Goal: Transaction & Acquisition: Book appointment/travel/reservation

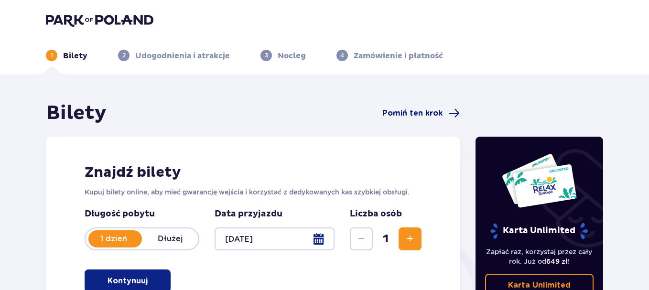
click at [443, 110] on span "Pomiń ten krok" at bounding box center [420, 113] width 77 height 11
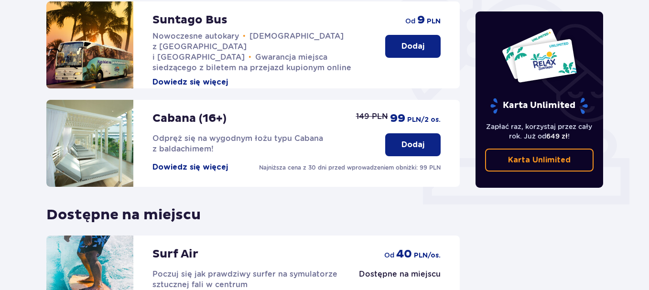
scroll to position [165, 0]
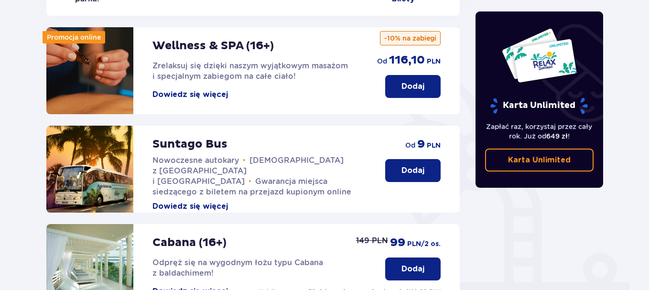
click at [399, 77] on button "Dodaj" at bounding box center [412, 86] width 55 height 23
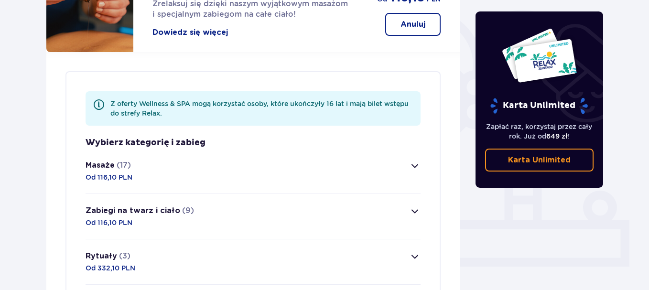
scroll to position [277, 0]
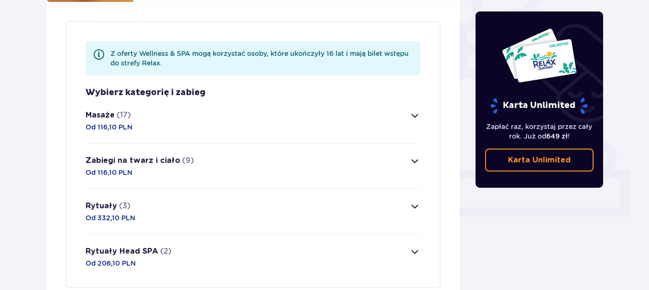
click at [415, 201] on span "button" at bounding box center [414, 206] width 11 height 11
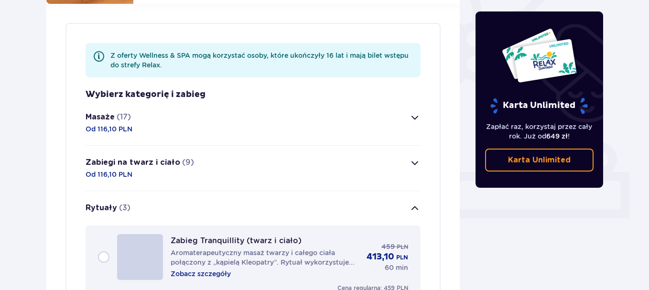
scroll to position [265, 0]
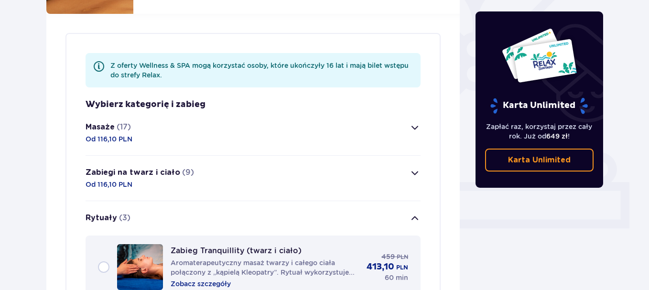
click at [407, 203] on button "Rytuały (3)" at bounding box center [253, 218] width 335 height 34
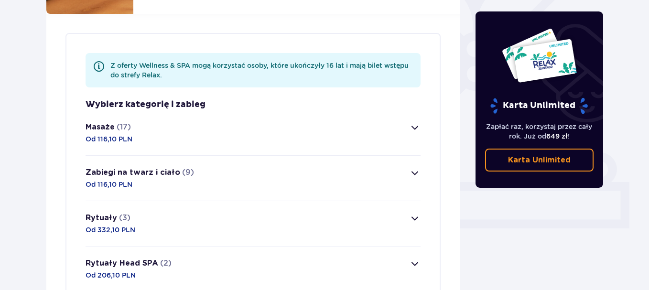
click at [409, 182] on button "Zabiegi na twarz i ciało (9) Od 116,10 PLN" at bounding box center [253, 178] width 335 height 45
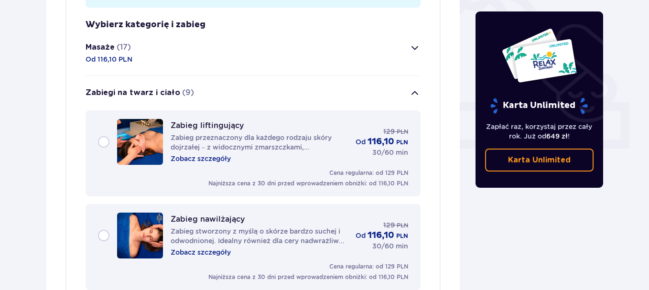
scroll to position [268, 0]
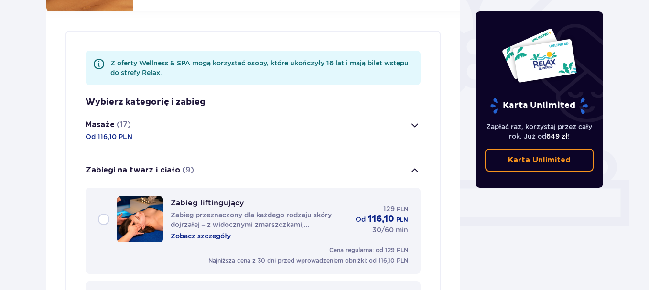
click at [401, 159] on button "Zabiegi na twarz i ciało (9)" at bounding box center [253, 170] width 335 height 34
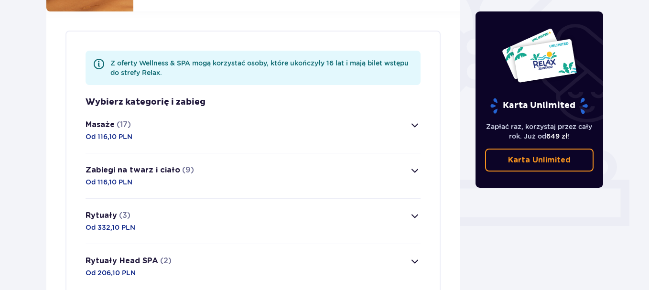
click at [419, 122] on button "Masaże (17) Od 116,10 PLN" at bounding box center [253, 130] width 335 height 45
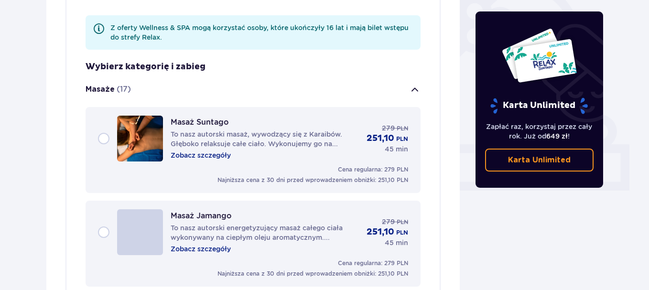
scroll to position [223, 0]
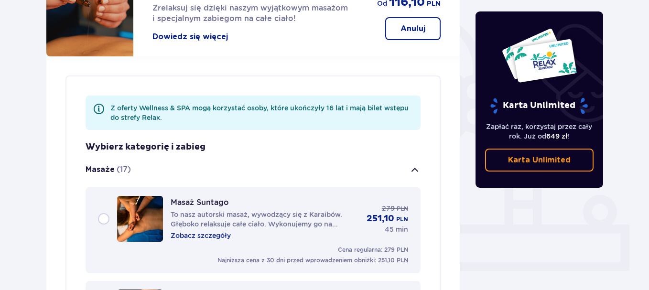
click at [414, 164] on span "button" at bounding box center [414, 169] width 11 height 11
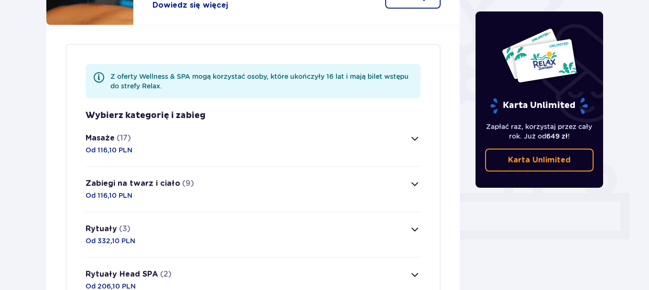
scroll to position [366, 0]
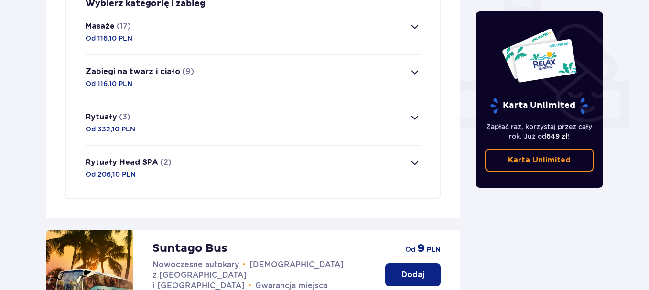
click at [415, 160] on button "Rytuały Head SPA (2) Od 206,10 PLN" at bounding box center [253, 168] width 335 height 45
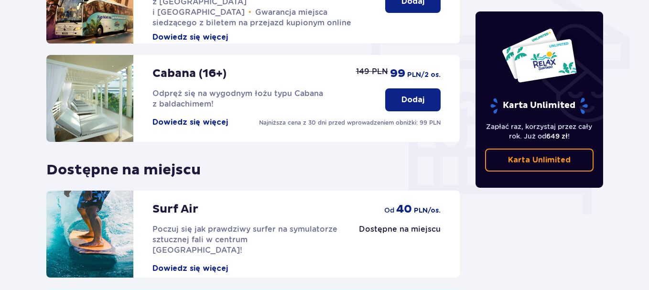
scroll to position [733, 0]
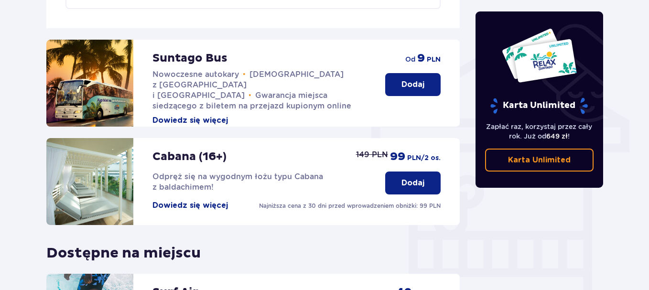
click at [421, 79] on p "Dodaj" at bounding box center [413, 84] width 23 height 11
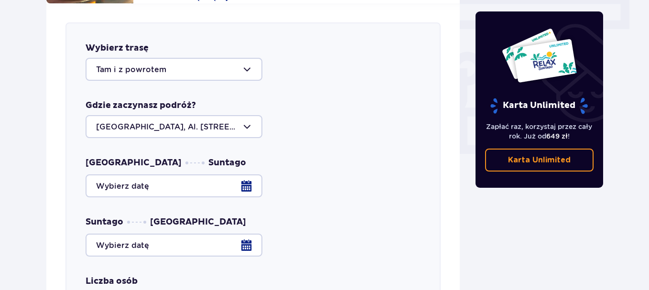
scroll to position [858, 0]
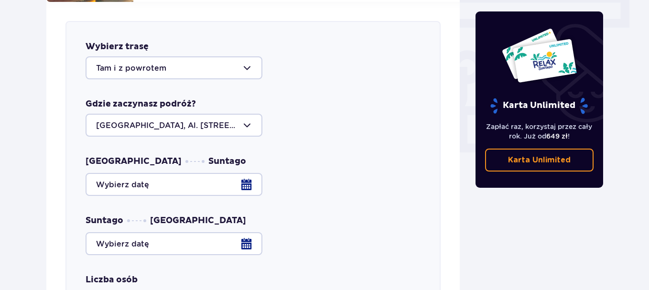
click at [207, 58] on div at bounding box center [174, 67] width 177 height 23
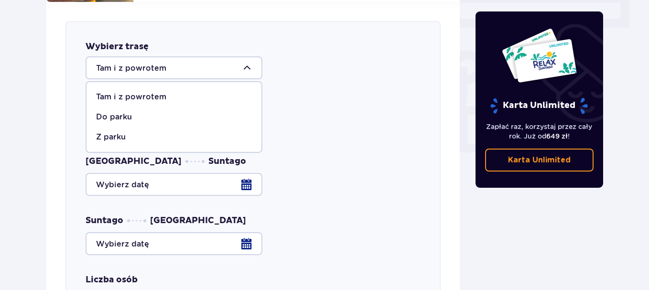
click at [207, 56] on div at bounding box center [174, 67] width 177 height 23
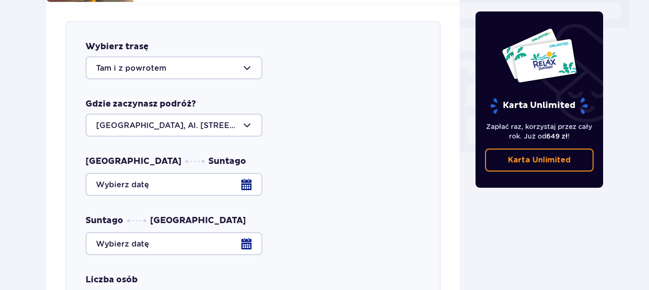
click at [207, 117] on div at bounding box center [174, 125] width 177 height 23
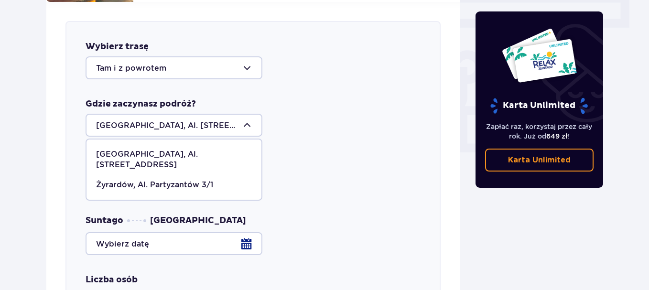
click at [202, 115] on div at bounding box center [174, 125] width 177 height 23
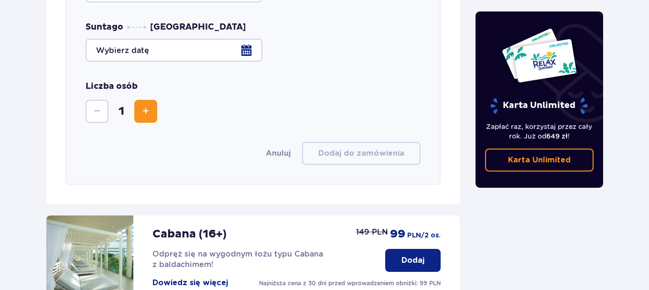
scroll to position [954, 0]
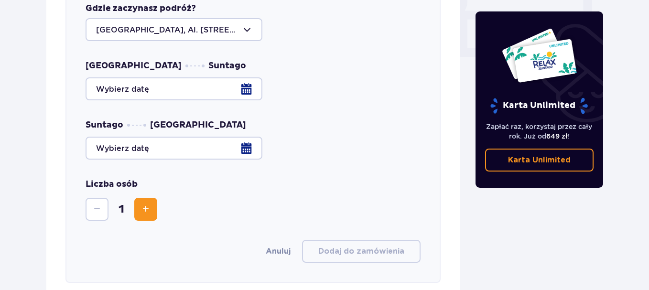
click at [242, 77] on div at bounding box center [253, 88] width 335 height 23
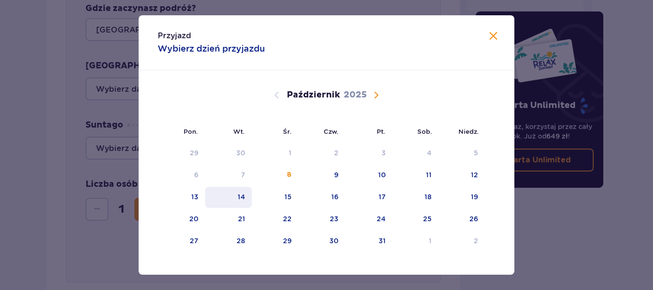
click at [240, 201] on div "14" at bounding box center [242, 197] width 8 height 10
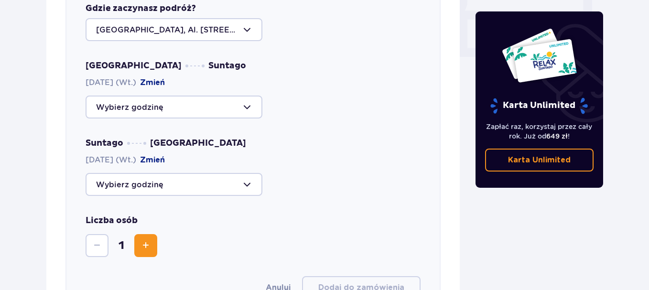
click at [230, 100] on div at bounding box center [174, 107] width 177 height 23
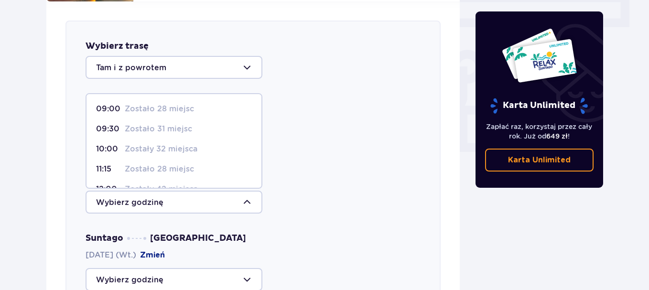
scroll to position [858, 0]
click at [346, 144] on div "Wybierz trasę Tam i z powrotem Gdzie zaczynasz podróż? Warszawa, Al. Jerozolims…" at bounding box center [252, 218] width 375 height 394
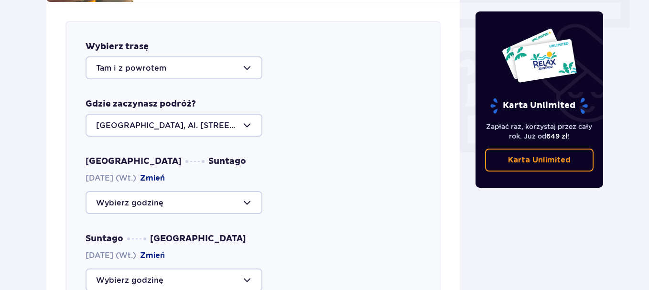
scroll to position [906, 0]
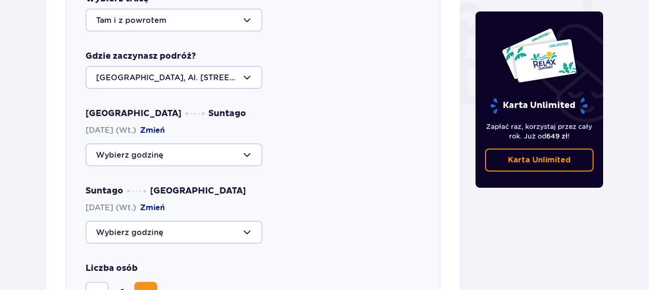
click at [220, 150] on div at bounding box center [174, 154] width 177 height 23
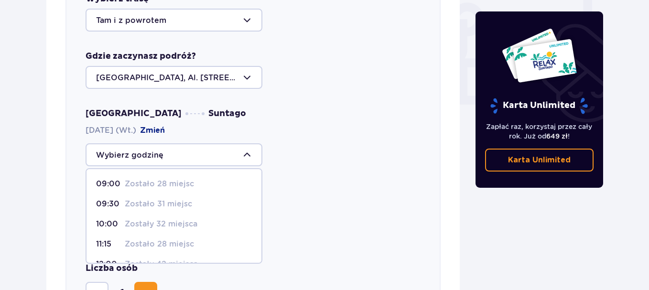
click at [204, 179] on div "09:00 Zostało 28 miejsc" at bounding box center [174, 184] width 156 height 11
type input "09:00"
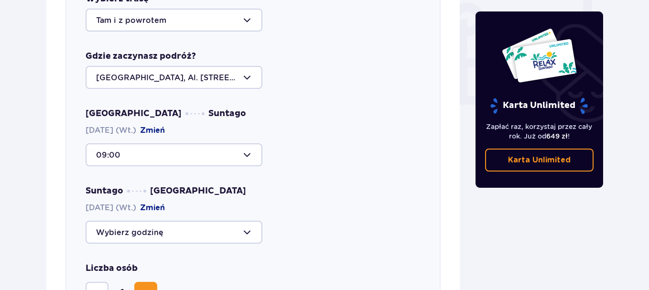
click at [222, 221] on div at bounding box center [174, 232] width 177 height 23
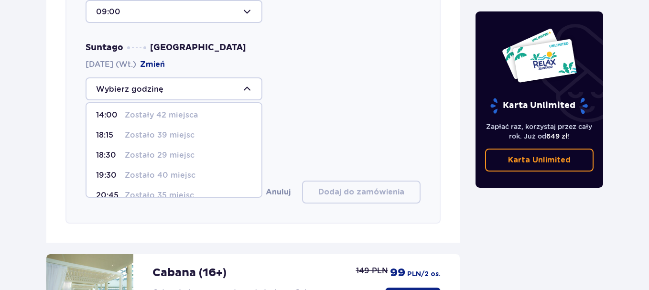
scroll to position [56, 0]
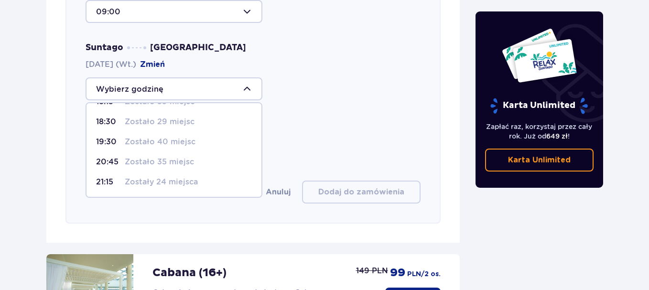
click at [200, 177] on div "21:15 Zostały 24 miejsca" at bounding box center [174, 182] width 156 height 11
type input "21:15"
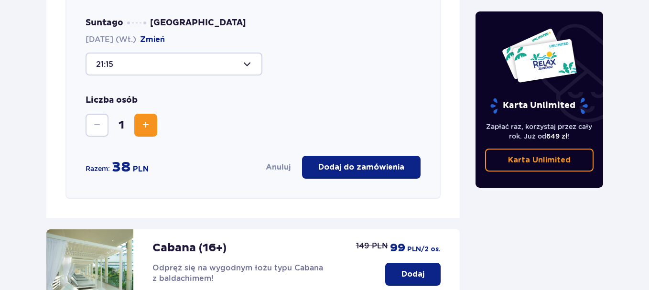
scroll to position [1097, 0]
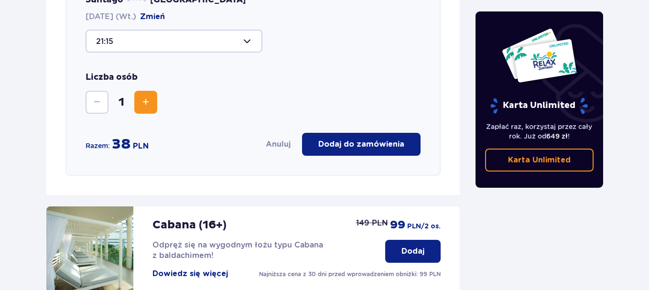
click at [381, 139] on p "Dodaj do zamówienia" at bounding box center [361, 144] width 86 height 11
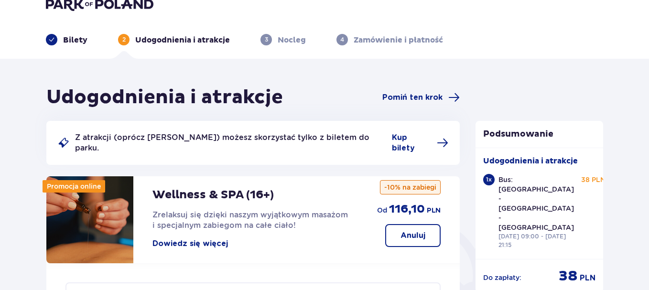
scroll to position [0, 0]
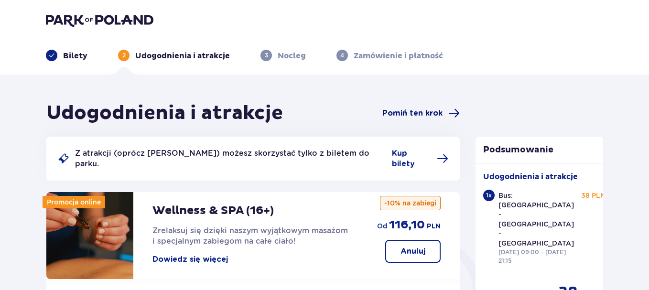
click at [409, 116] on span "Pomiń ten krok" at bounding box center [412, 113] width 60 height 11
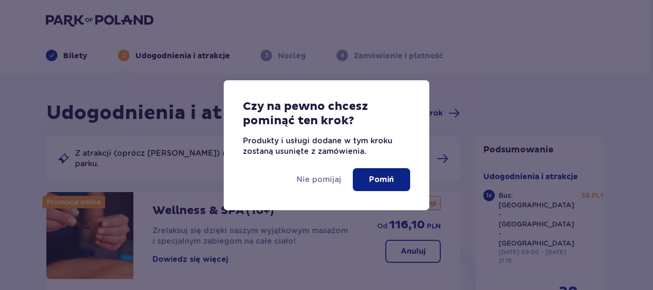
click at [373, 183] on p "Pomiń" at bounding box center [381, 179] width 25 height 11
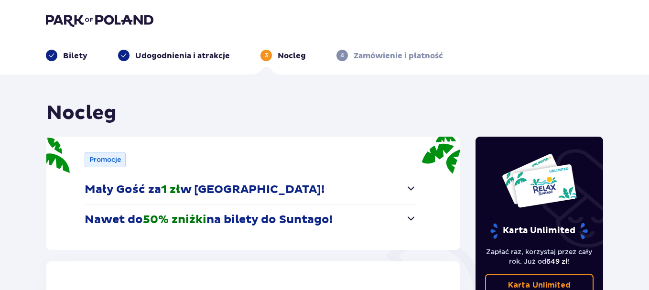
click at [368, 185] on button "Mały Gość za 1 zł w Suntago Village!" at bounding box center [251, 190] width 332 height 30
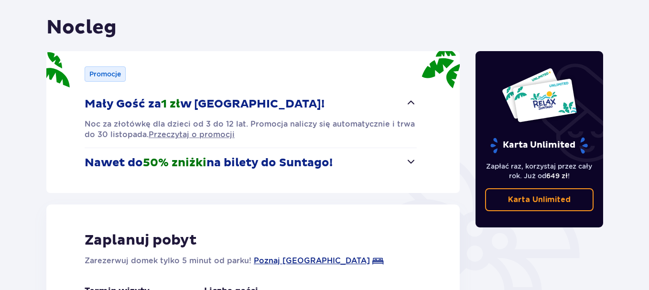
scroll to position [96, 0]
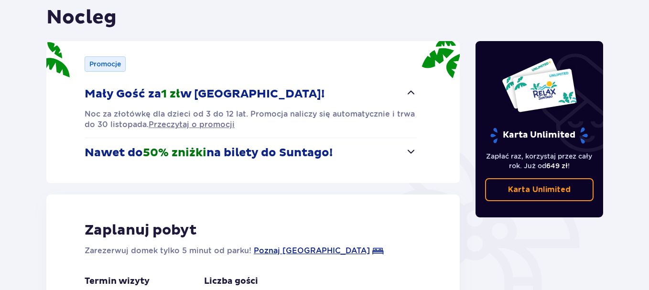
click at [300, 148] on p "Nawet do 50% zniżki na bilety do Suntago!" at bounding box center [209, 153] width 248 height 14
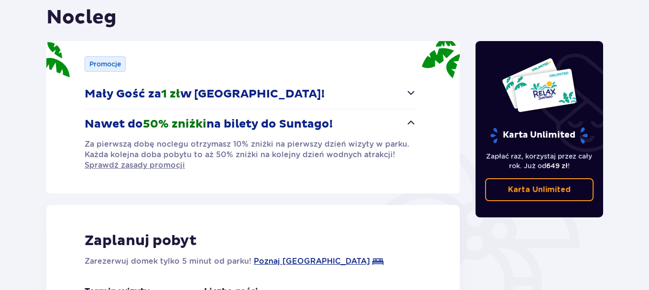
click at [371, 125] on button "Nawet do 50% zniżki na bilety do Suntago!" at bounding box center [251, 124] width 332 height 30
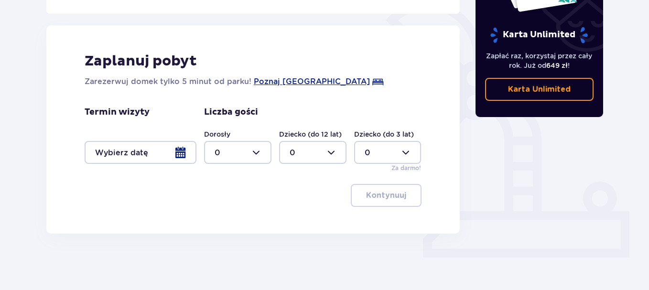
scroll to position [237, 0]
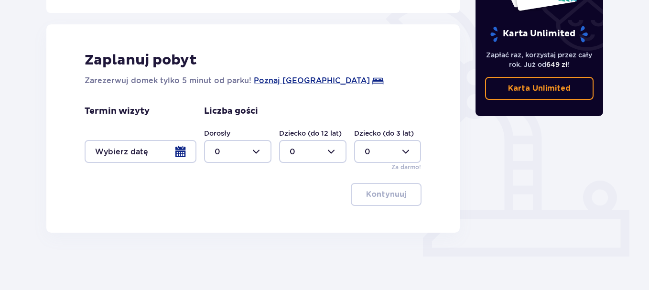
click at [263, 149] on div at bounding box center [237, 151] width 67 height 23
click at [232, 217] on div "2" at bounding box center [238, 221] width 46 height 11
type input "2"
click at [171, 158] on div at bounding box center [141, 151] width 112 height 23
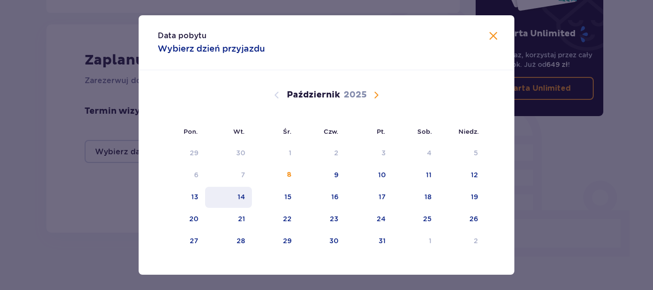
click at [226, 195] on div "14" at bounding box center [228, 197] width 47 height 21
click at [75, 195] on div "Data pobytu Wybierz dzień przyjazdu Pon. Wt. Śr. Czw. Pt. Sob. Niedz. Wrzesień …" at bounding box center [326, 145] width 653 height 290
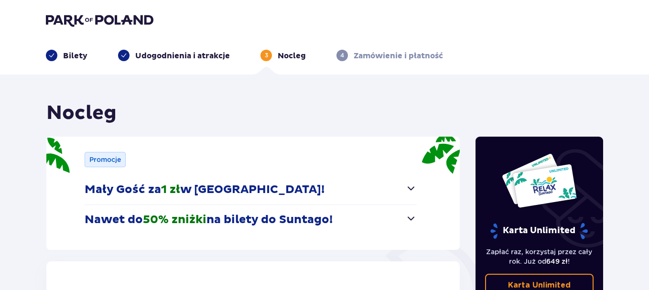
click at [380, 59] on p "Zamówienie i płatność" at bounding box center [398, 56] width 89 height 11
click at [288, 56] on p "Nocleg" at bounding box center [292, 56] width 28 height 11
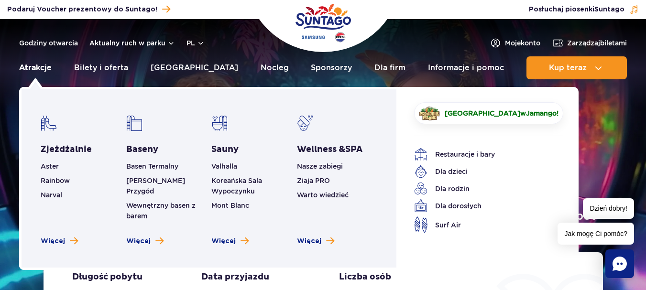
click at [43, 66] on link "Atrakcje" at bounding box center [35, 67] width 33 height 23
